Goal: Ask a question

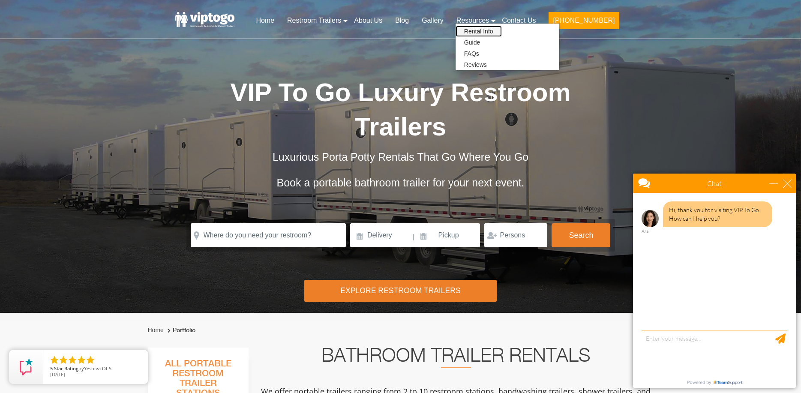
click at [502, 33] on link "Rental Info" at bounding box center [479, 31] width 46 height 11
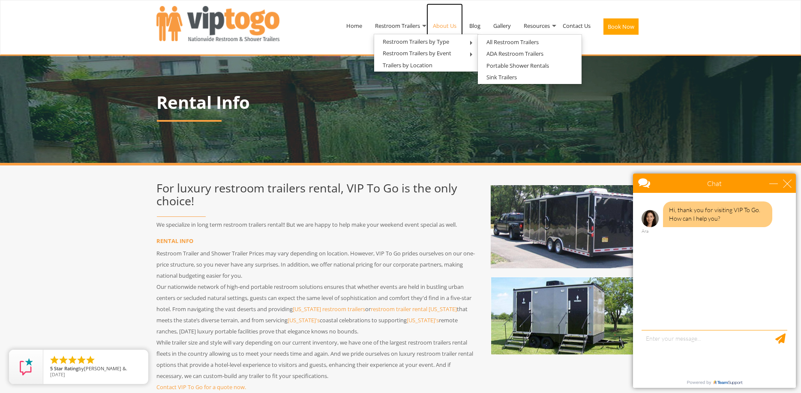
click at [447, 25] on link "About Us" at bounding box center [445, 25] width 36 height 45
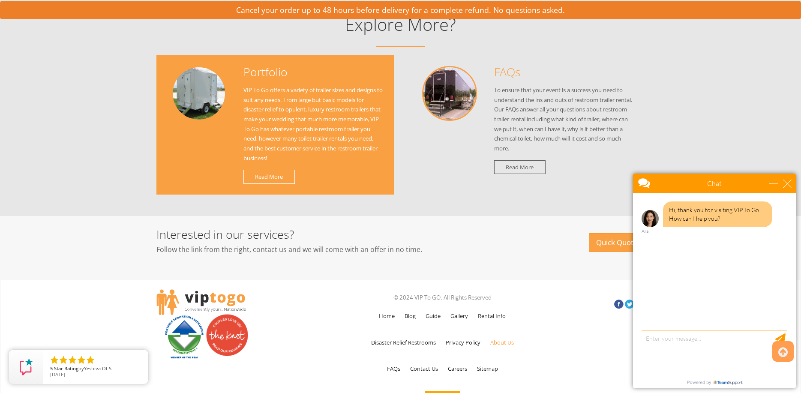
scroll to position [948, 0]
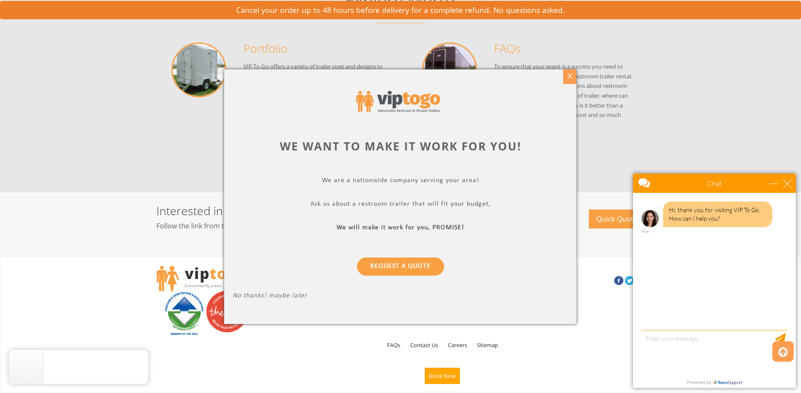
click at [569, 77] on div "X" at bounding box center [569, 76] width 13 height 15
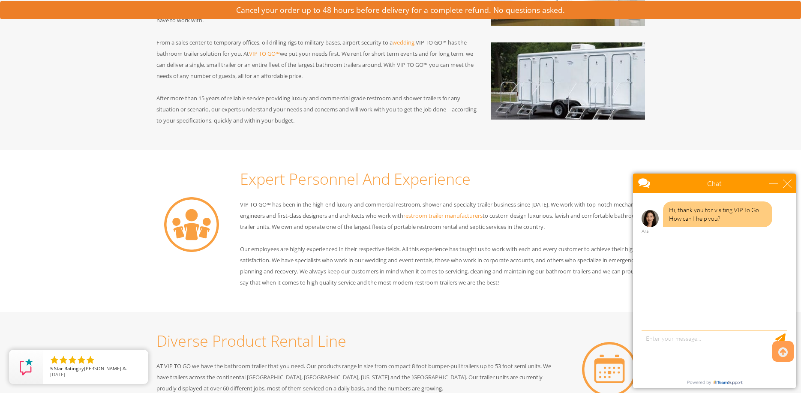
scroll to position [0, 0]
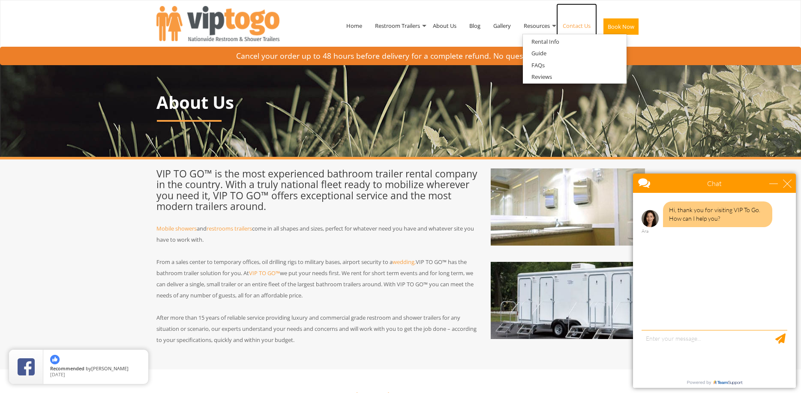
click at [575, 26] on link "Contact Us" at bounding box center [576, 25] width 41 height 45
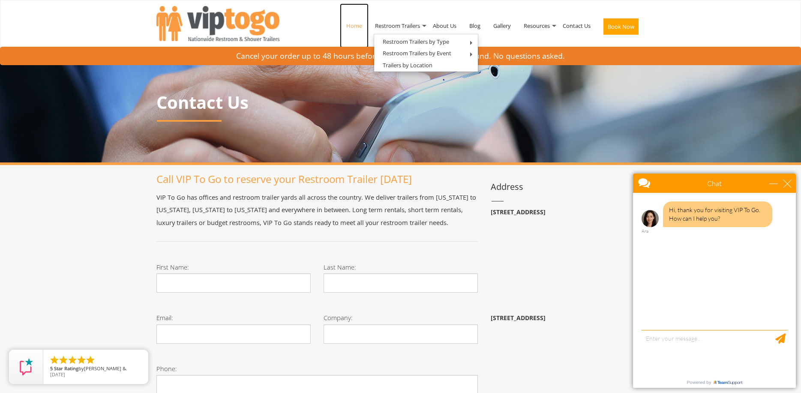
click at [348, 25] on link "Home" at bounding box center [354, 25] width 29 height 45
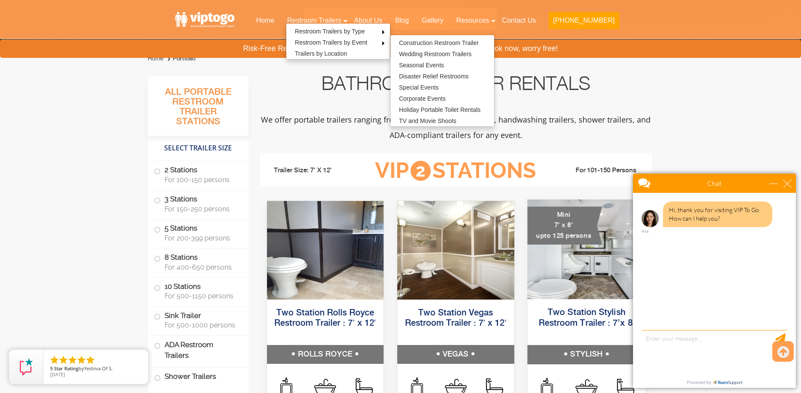
scroll to position [300, 0]
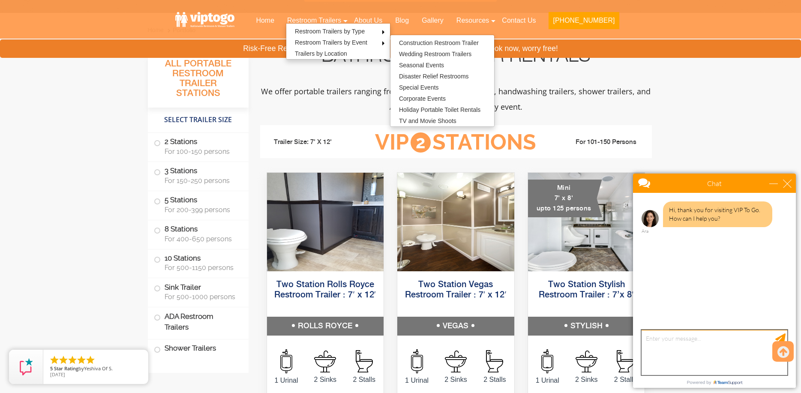
click at [695, 341] on textarea "type your message" at bounding box center [715, 352] width 146 height 45
type textarea "o"
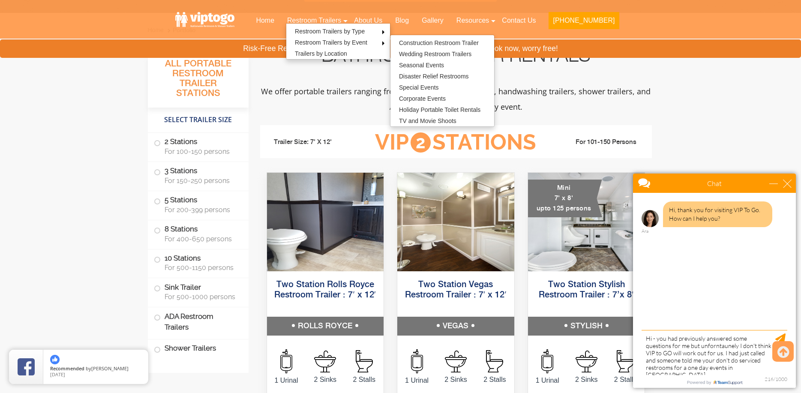
drag, startPoint x: 713, startPoint y: 346, endPoint x: 728, endPoint y: 370, distance: 28.7
click at [728, 370] on div at bounding box center [713, 371] width 147 height 2
click at [722, 346] on textarea "Hi - you had previously answered some questions for me but unforntaunely I don'…" at bounding box center [715, 352] width 146 height 45
click at [732, 355] on textarea "Hi - you had previously answered some questions for me but unfortunately I don'…" at bounding box center [715, 352] width 146 height 45
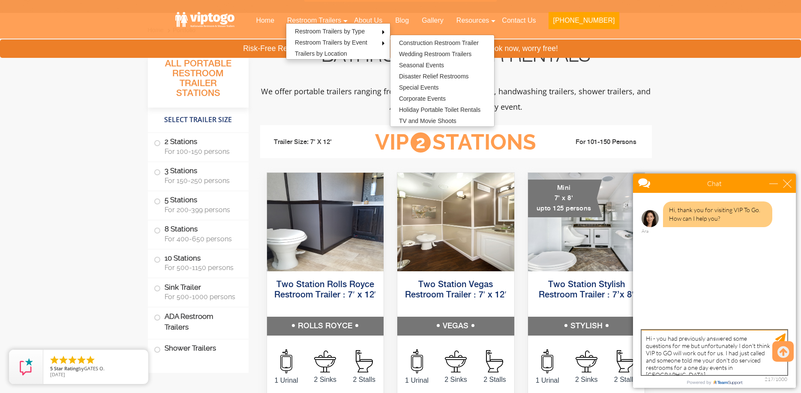
click at [732, 355] on textarea "Hi - you had previously answered some questions for me but unfortunately I don'…" at bounding box center [715, 352] width 146 height 45
click at [698, 363] on textarea "Hi - you had previously answered some questions for me but unfortunately I don'…" at bounding box center [715, 352] width 146 height 45
click at [708, 369] on textarea "Hi - you had previously answered some questions for me but unfortunately I don'…" at bounding box center [715, 352] width 146 height 45
type textarea "Hi - you had previously answered some questions for me but unfortunately I don'…"
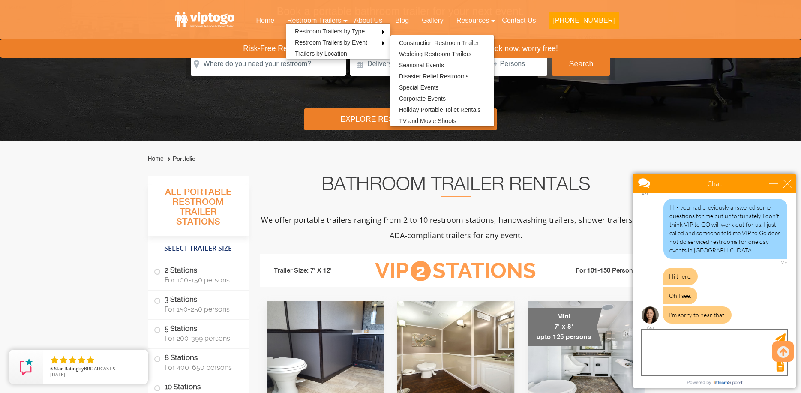
scroll to position [63, 0]
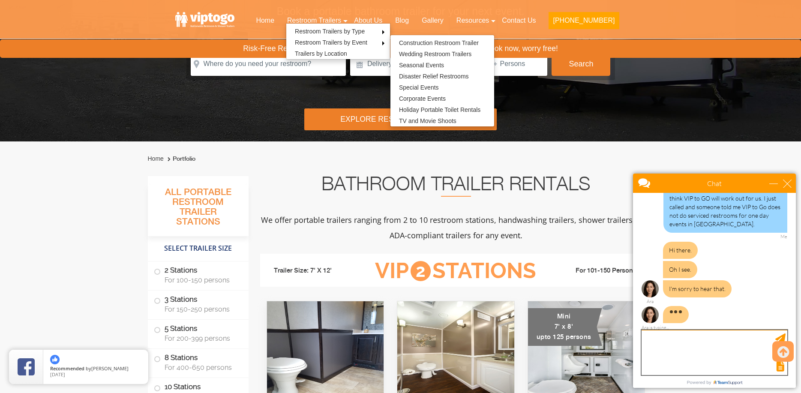
click at [712, 346] on textarea "type your message" at bounding box center [715, 352] width 146 height 45
type textarea "is that your understanding of your serviced area as well?"
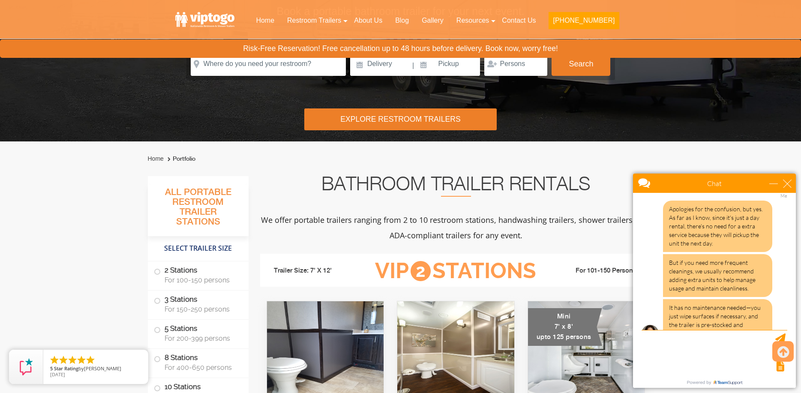
scroll to position [222, 0]
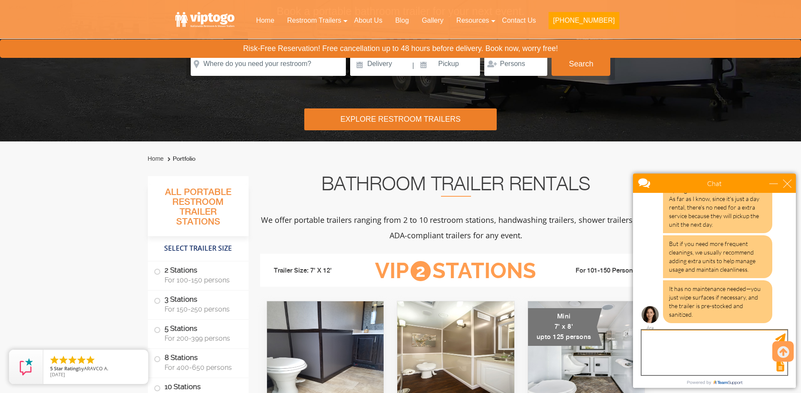
click at [709, 351] on textarea "type your message" at bounding box center [715, 352] width 146 height 45
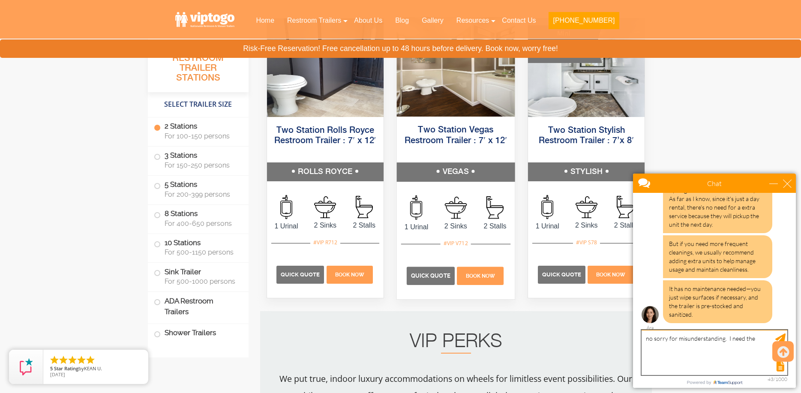
scroll to position [472, 0]
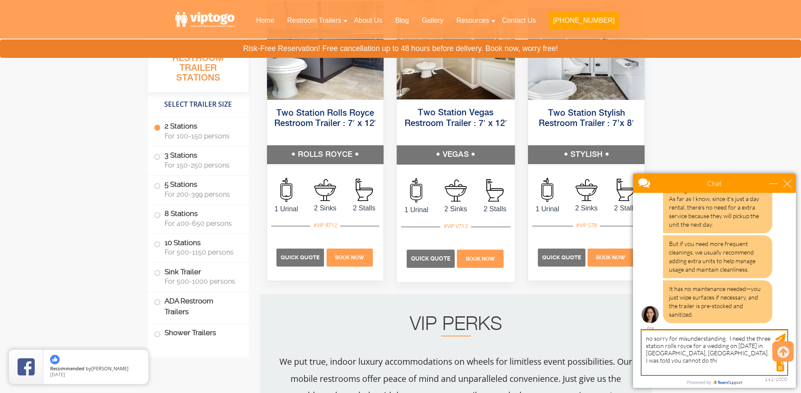
type textarea "no sorry for misunderstanding. I need the three station rolls royce for a weddi…"
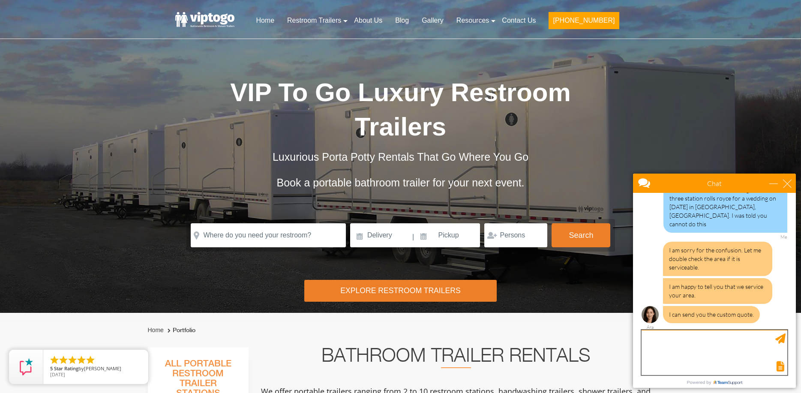
scroll to position [365, 0]
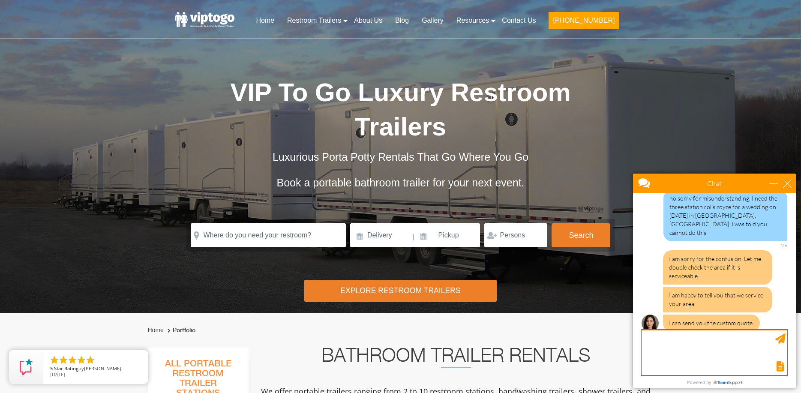
click at [705, 350] on textarea "type your message" at bounding box center [715, 352] width 146 height 45
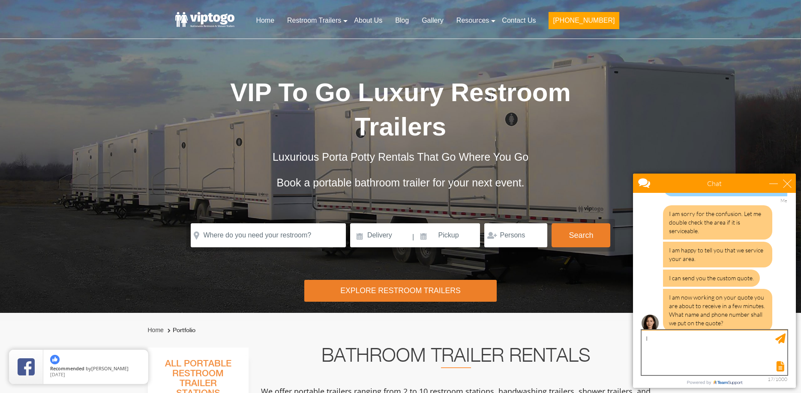
type textarea "I"
type textarea "i"
click at [645, 339] on textarea "I already have a quote -- I will call back [DATE] to" at bounding box center [715, 352] width 146 height 45
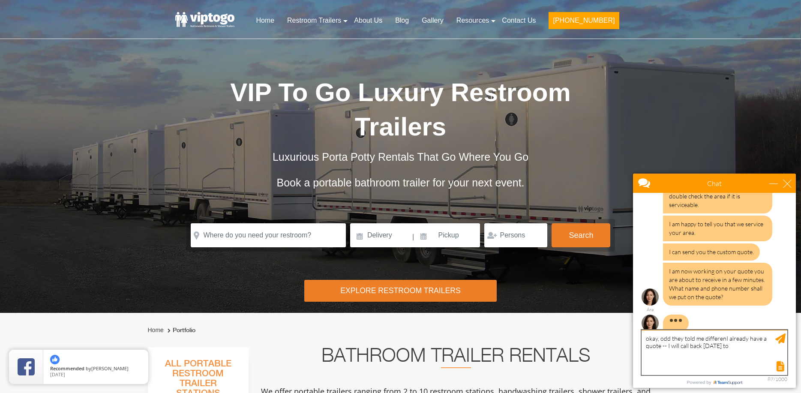
scroll to position [438, 0]
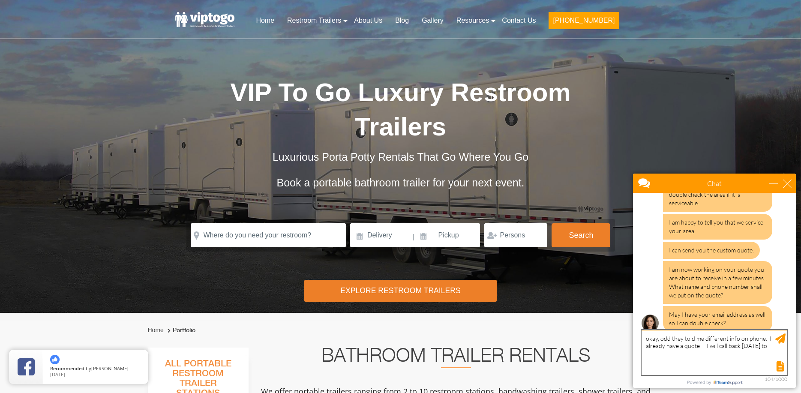
click at [687, 358] on textarea "okay, odd they told me different info on phone. I already have a quote -- I wil…" at bounding box center [715, 352] width 146 height 45
type textarea "okay, odd they told me different info on phone. I already have a quote -- I wil…"
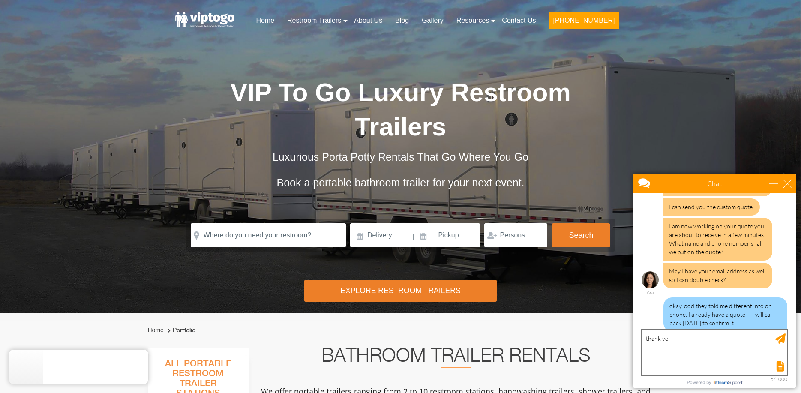
type textarea "thank you"
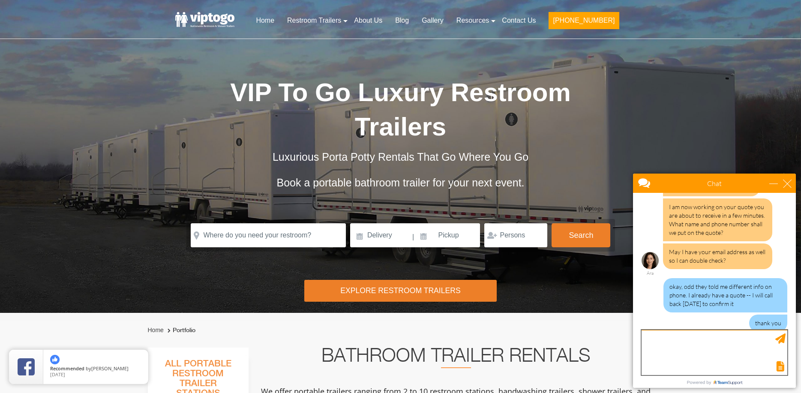
scroll to position [526, 0]
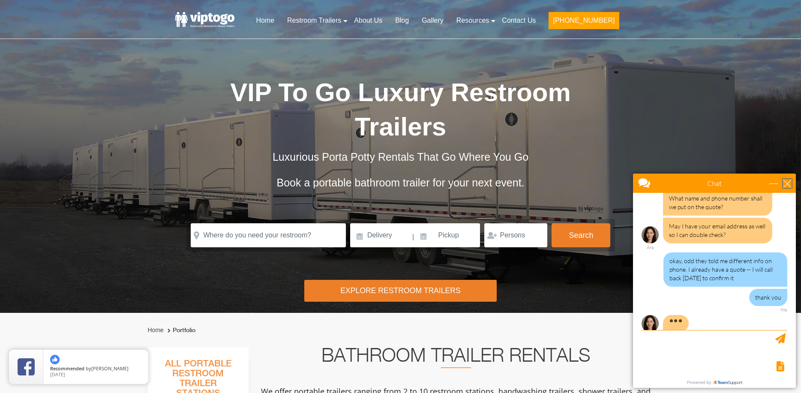
drag, startPoint x: 787, startPoint y: 183, endPoint x: 790, endPoint y: 188, distance: 5.5
click at [790, 188] on div "Chat" at bounding box center [714, 183] width 163 height 19
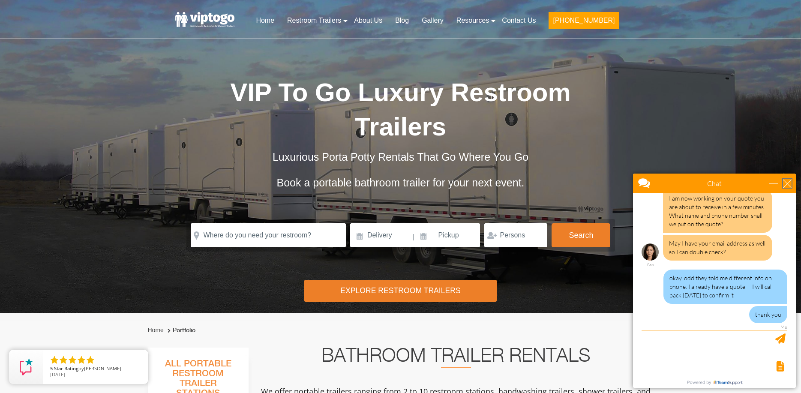
scroll to position [500, 0]
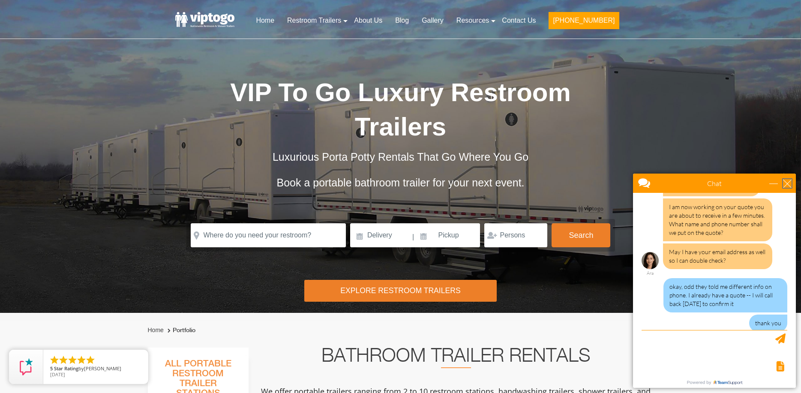
click at [789, 186] on div "close" at bounding box center [787, 183] width 9 height 9
type input "Continue Chat"
type input "End Chat"
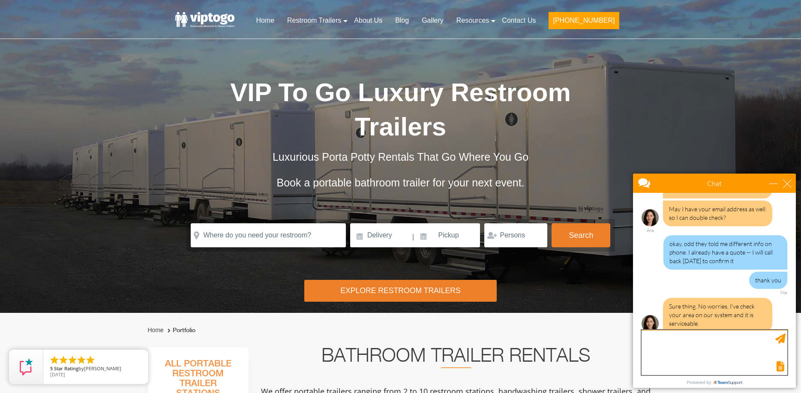
scroll to position [569, 0]
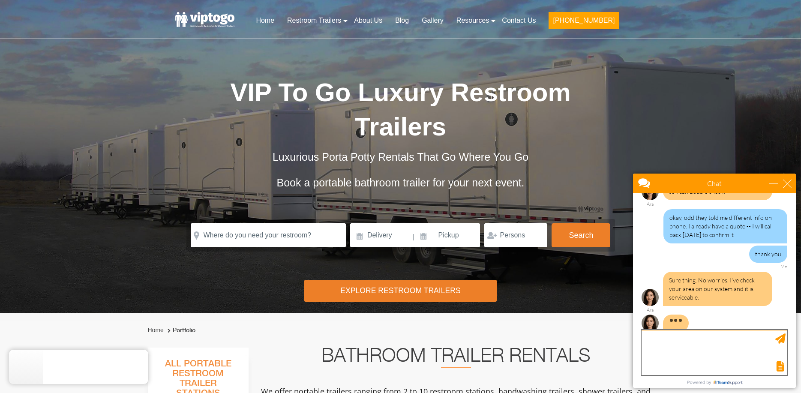
click at [685, 349] on textarea "type your message" at bounding box center [715, 352] width 146 height 45
click at [684, 345] on textarea "type your message" at bounding box center [715, 352] width 146 height 45
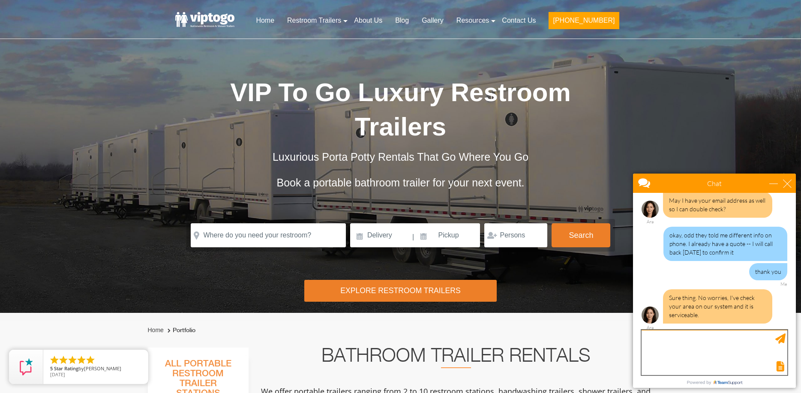
scroll to position [543, 0]
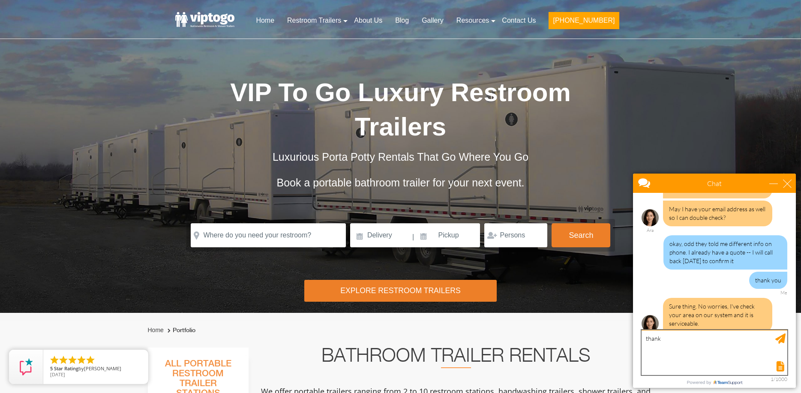
type textarea "thanks"
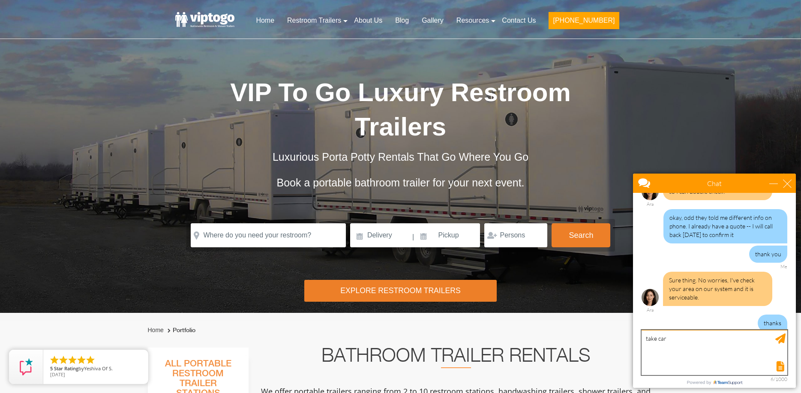
type textarea "take care"
